Goal: Task Accomplishment & Management: Use online tool/utility

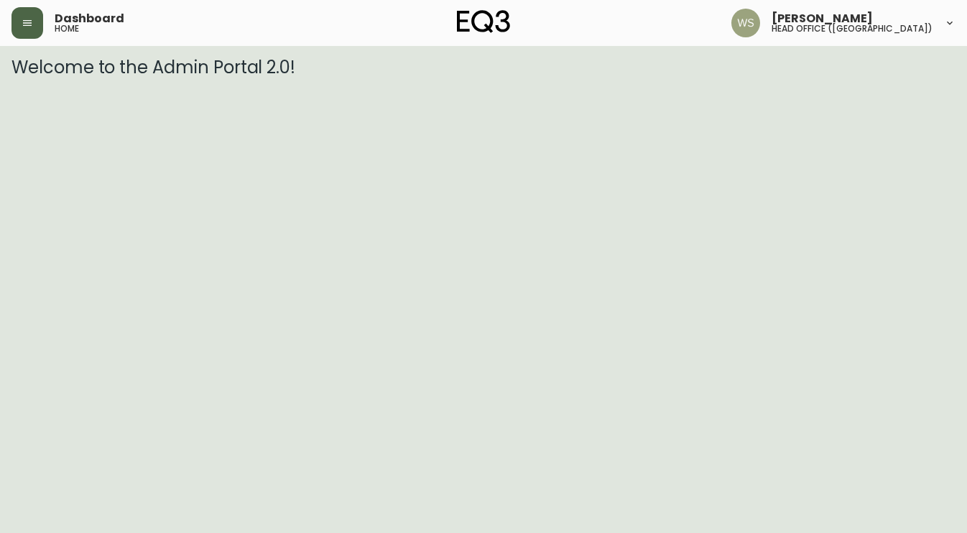
click at [30, 27] on icon "button" at bounding box center [27, 22] width 11 height 11
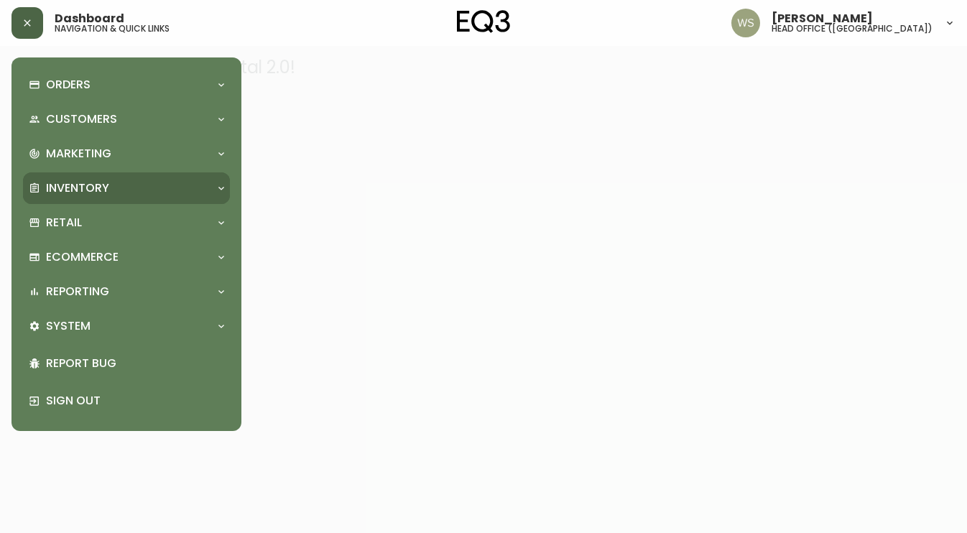
click at [63, 193] on p "Inventory" at bounding box center [77, 188] width 63 height 16
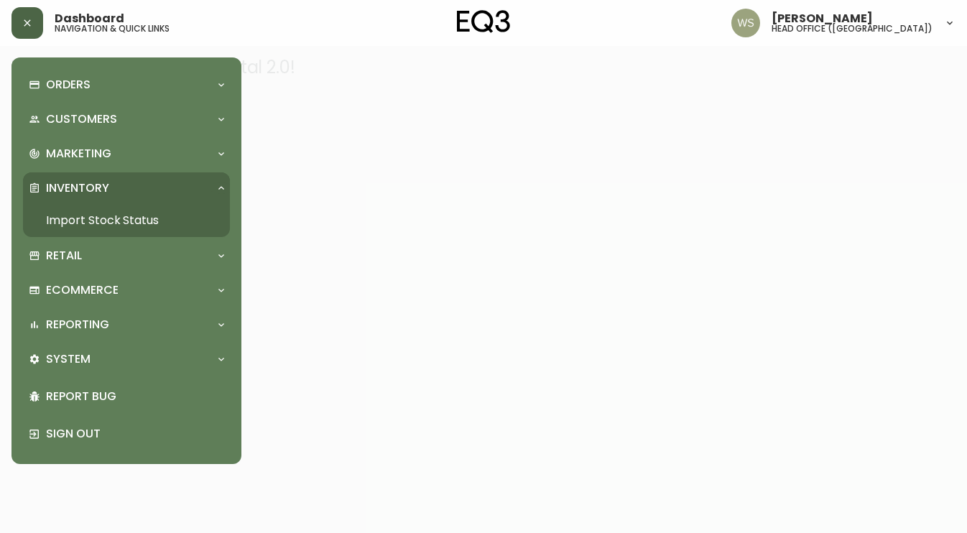
click at [68, 222] on link "Import Stock Status" at bounding box center [126, 220] width 207 height 33
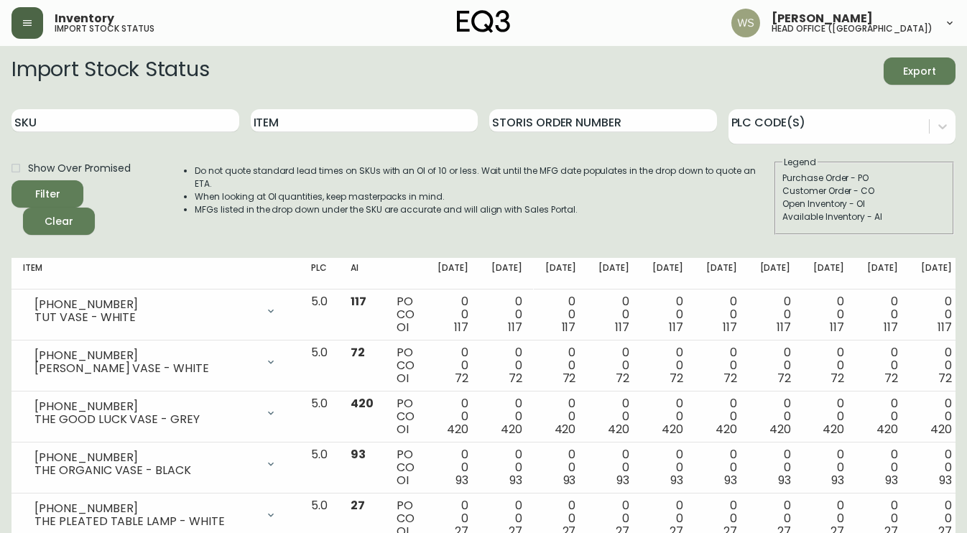
click at [284, 132] on div "Item" at bounding box center [365, 121] width 228 height 47
click at [292, 126] on input "Item" at bounding box center [365, 120] width 228 height 23
type input "[PERSON_NAME]"
click at [11, 180] on button "Filter" at bounding box center [47, 193] width 72 height 27
